Goal: Task Accomplishment & Management: Use online tool/utility

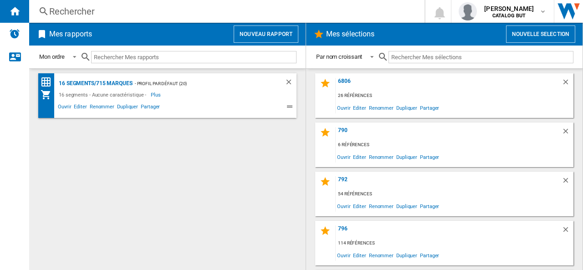
click at [527, 34] on button "Nouvelle selection" at bounding box center [540, 34] width 69 height 17
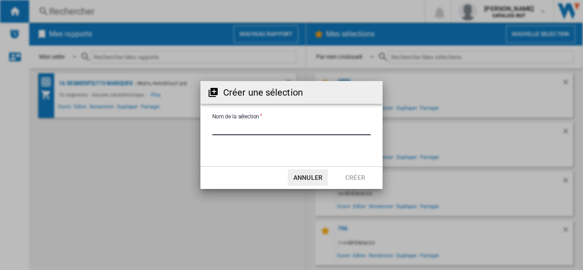
click at [245, 124] on input "Nom de la sélection" at bounding box center [291, 129] width 158 height 14
type input "**********"
click at [347, 175] on button "Créer" at bounding box center [355, 177] width 40 height 16
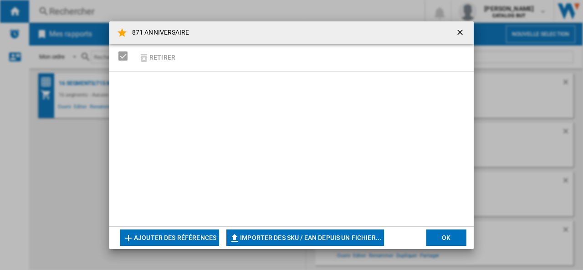
click at [278, 236] on button "Importer des SKU / EAN depuis un fichier..." at bounding box center [305, 238] width 158 height 16
type input "**********"
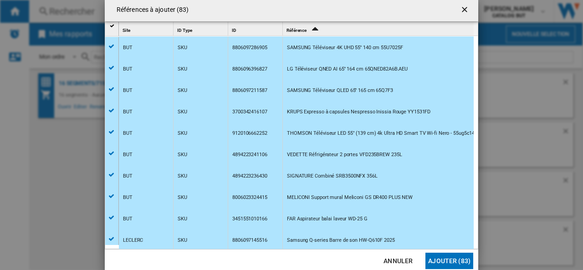
click at [437, 261] on button "Ajouter (83)" at bounding box center [449, 261] width 48 height 16
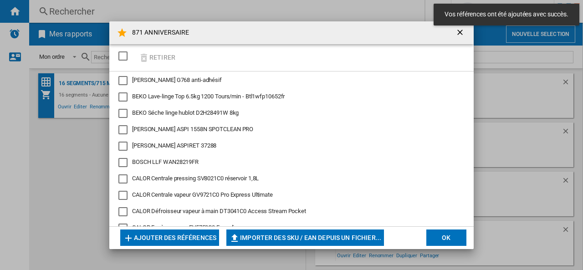
click at [445, 242] on button "OK" at bounding box center [446, 238] width 40 height 16
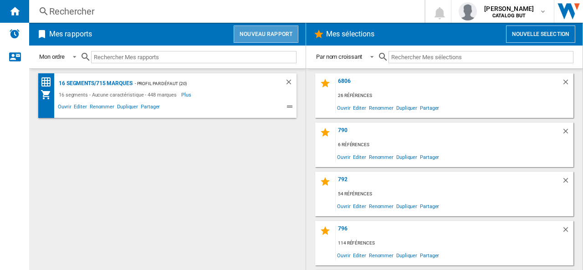
click at [254, 31] on button "Nouveau rapport" at bounding box center [266, 34] width 65 height 17
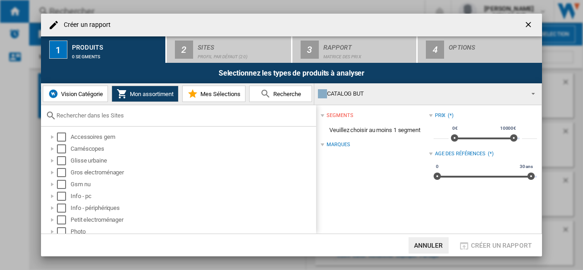
click at [222, 92] on span "Mes Sélections" at bounding box center [219, 94] width 42 height 7
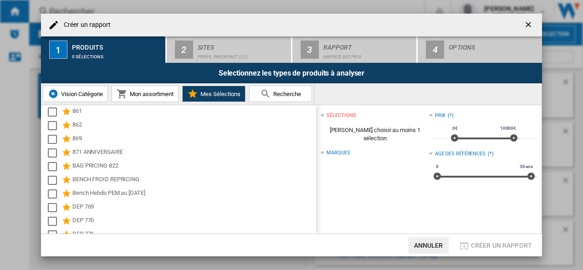
scroll to position [683, 0]
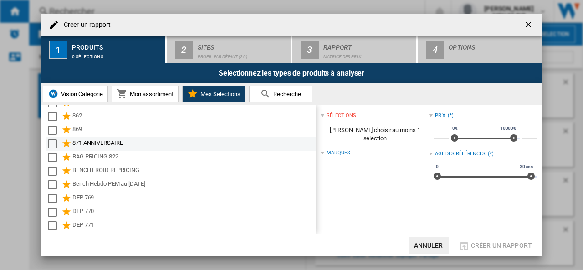
click at [114, 143] on div "871 ANNIVERSAIRE" at bounding box center [193, 143] width 242 height 11
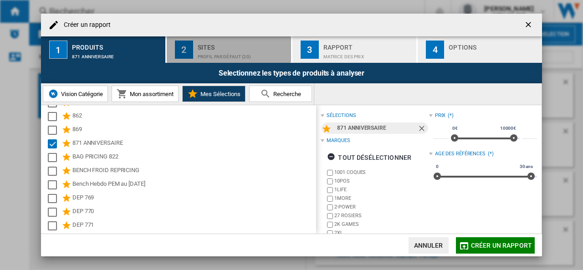
click at [225, 52] on div "Profil par défaut (20)" at bounding box center [243, 55] width 90 height 10
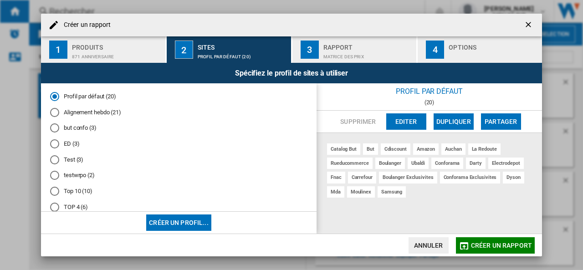
click at [105, 111] on md-radio-button "Alignement hebdo (21)" at bounding box center [178, 112] width 257 height 9
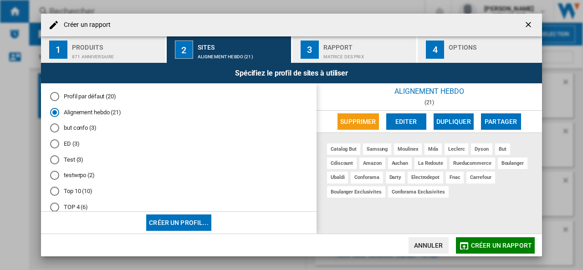
click at [349, 48] on div "Rapport" at bounding box center [368, 45] width 90 height 10
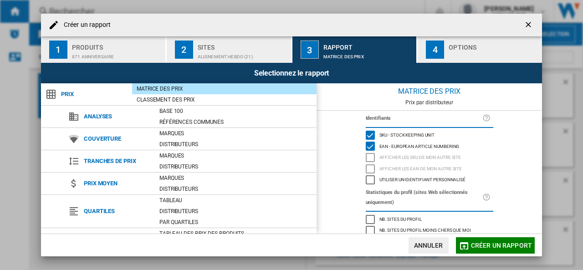
click at [454, 50] on div "button" at bounding box center [494, 55] width 90 height 10
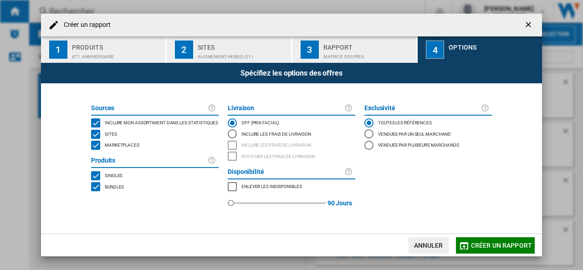
click at [129, 143] on span "Marketplaces" at bounding box center [122, 144] width 35 height 6
click at [491, 245] on span "Créer un rapport" at bounding box center [501, 245] width 61 height 7
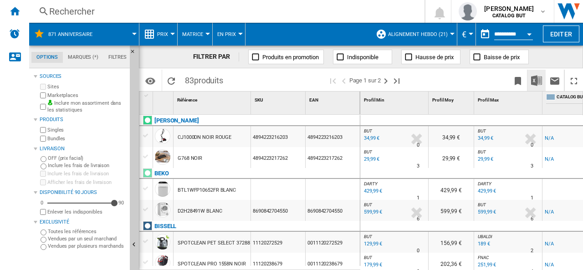
click at [535, 81] on img "Télécharger au format Excel" at bounding box center [536, 80] width 11 height 11
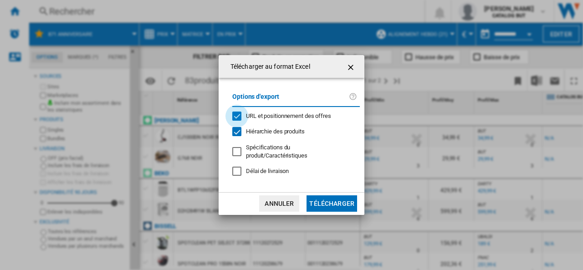
click at [239, 120] on div "URL et positionnement des offres" at bounding box center [236, 116] width 9 height 9
click at [330, 198] on button "Télécharger" at bounding box center [332, 203] width 51 height 16
